Goal: Task Accomplishment & Management: Manage account settings

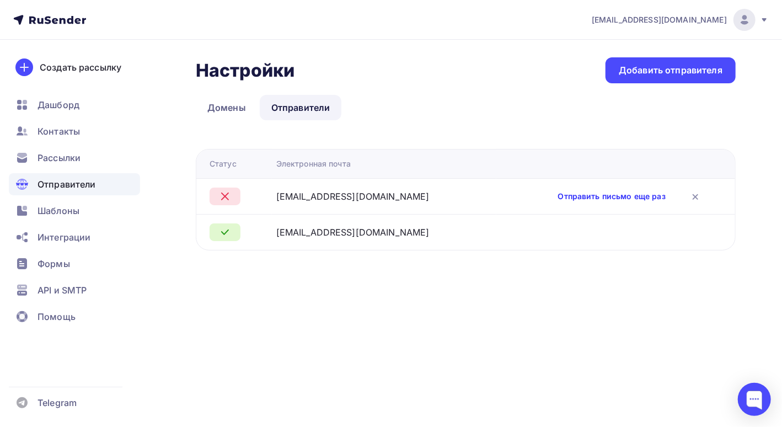
click at [633, 198] on link "Отправить письмо еще раз" at bounding box center [611, 196] width 107 height 11
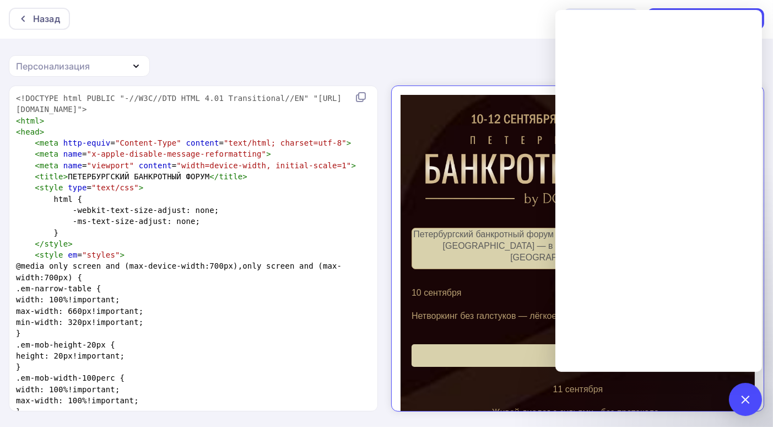
scroll to position [2824, 0]
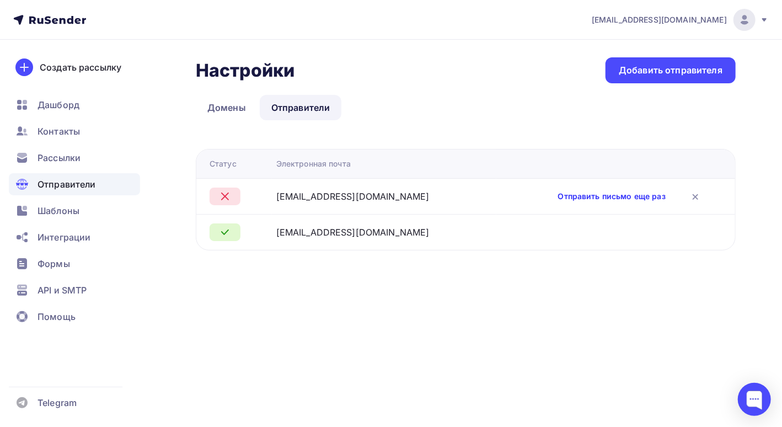
click at [575, 194] on link "Отправить письмо еще раз" at bounding box center [611, 196] width 107 height 11
click at [492, 96] on ul "Домены Отправители" at bounding box center [466, 107] width 540 height 25
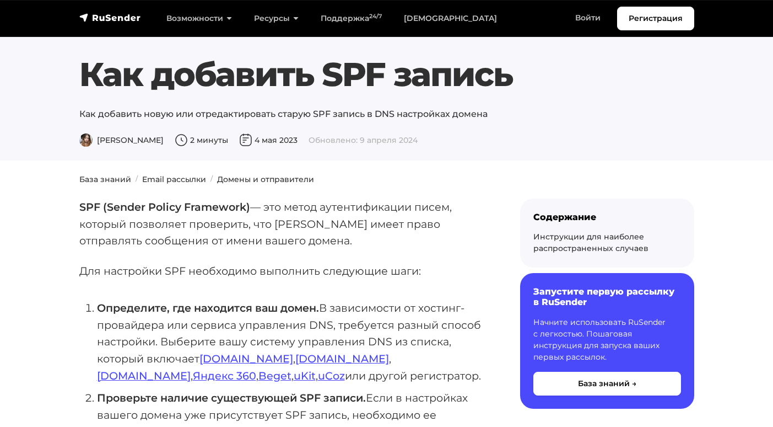
scroll to position [661, 0]
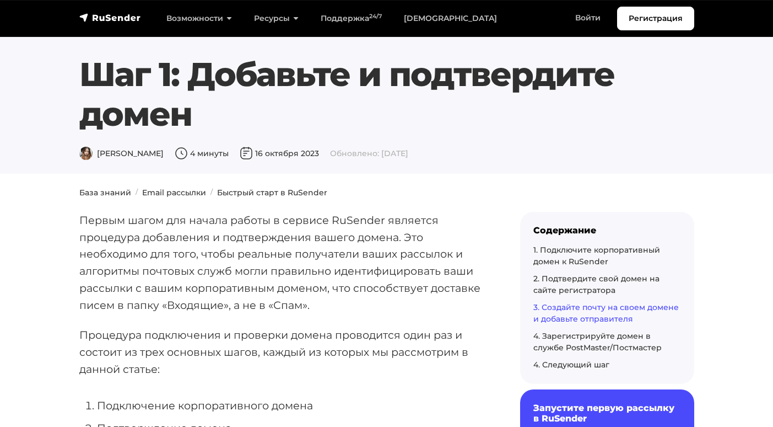
scroll to position [2425, 0]
